Goal: Find specific page/section: Find specific page/section

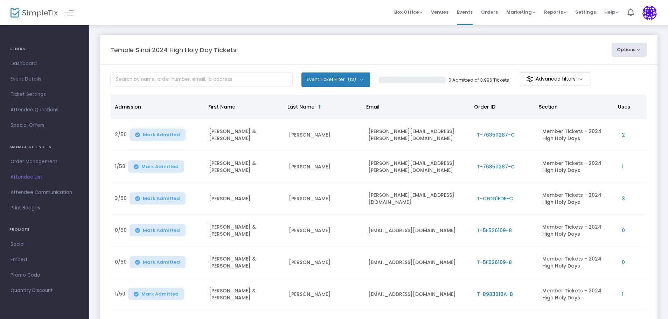
click at [24, 11] on img at bounding box center [34, 13] width 47 height 10
